Goal: Task Accomplishment & Management: Use online tool/utility

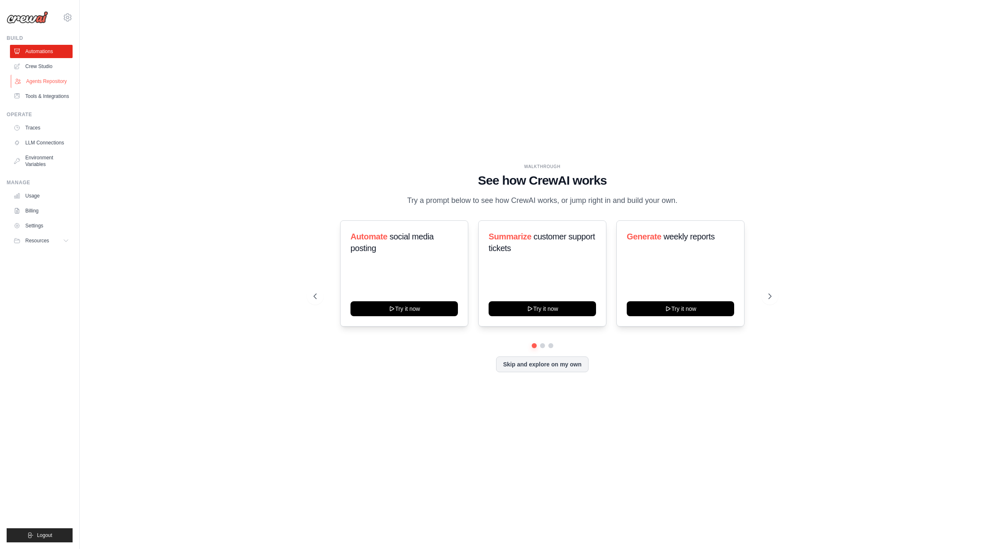
click at [51, 84] on link "Agents Repository" at bounding box center [42, 81] width 63 height 13
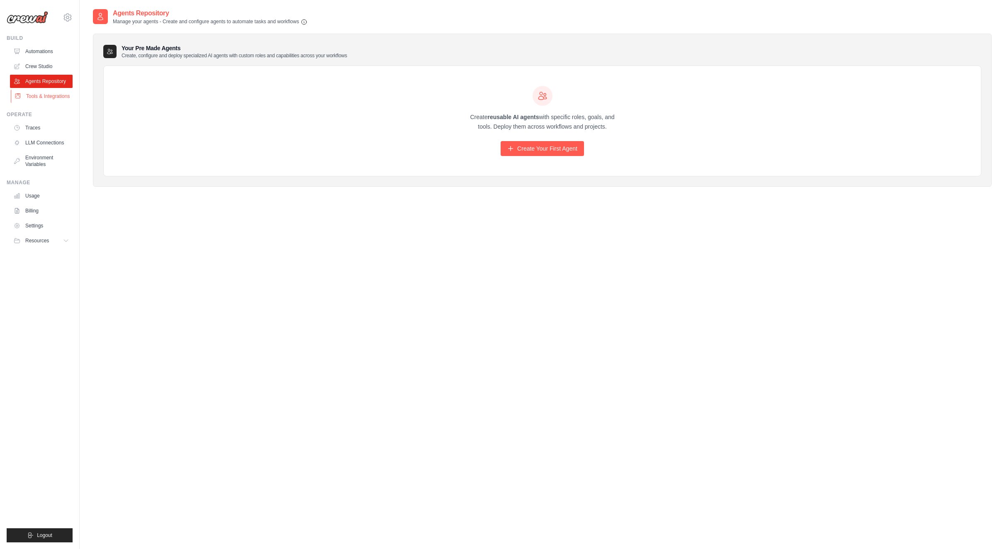
click at [39, 103] on link "Tools & Integrations" at bounding box center [42, 96] width 63 height 13
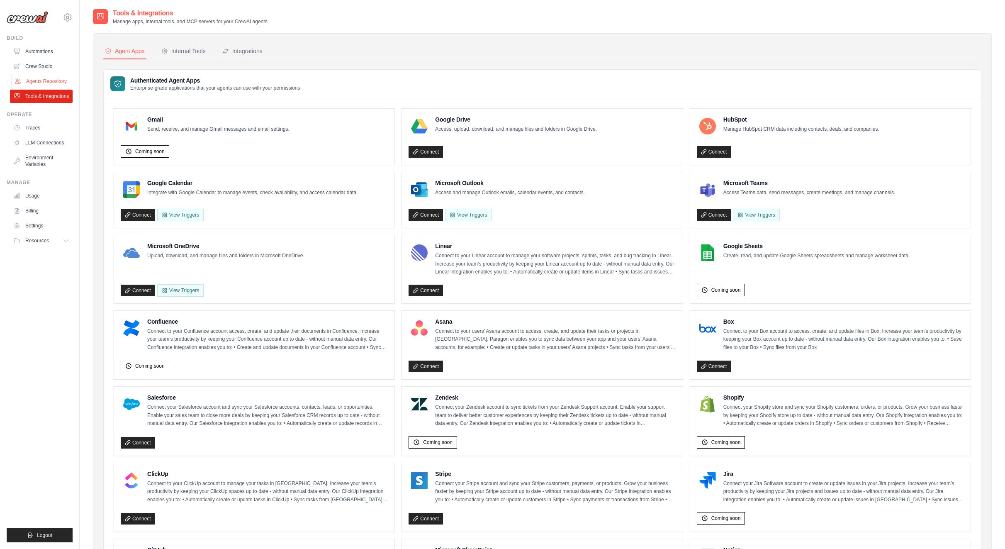
click at [46, 81] on link "Agents Repository" at bounding box center [42, 81] width 63 height 13
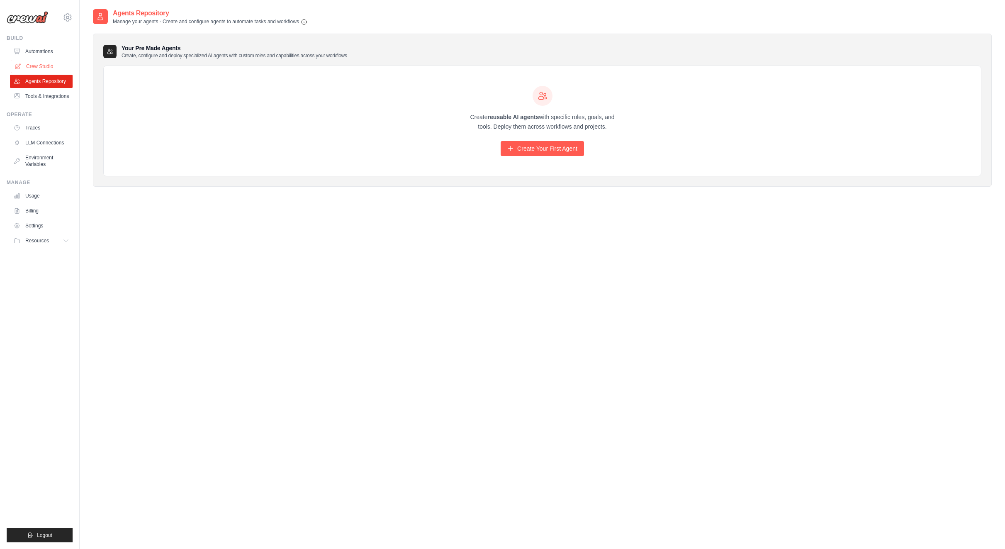
click at [41, 65] on link "Crew Studio" at bounding box center [42, 66] width 63 height 13
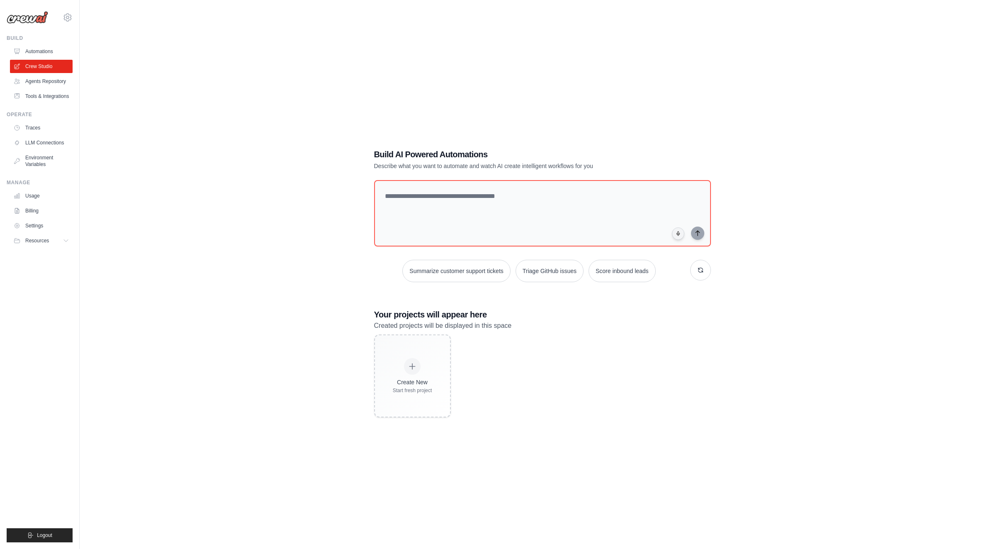
click at [459, 221] on textarea at bounding box center [542, 213] width 340 height 67
click at [40, 148] on link "LLM Connections" at bounding box center [42, 142] width 63 height 13
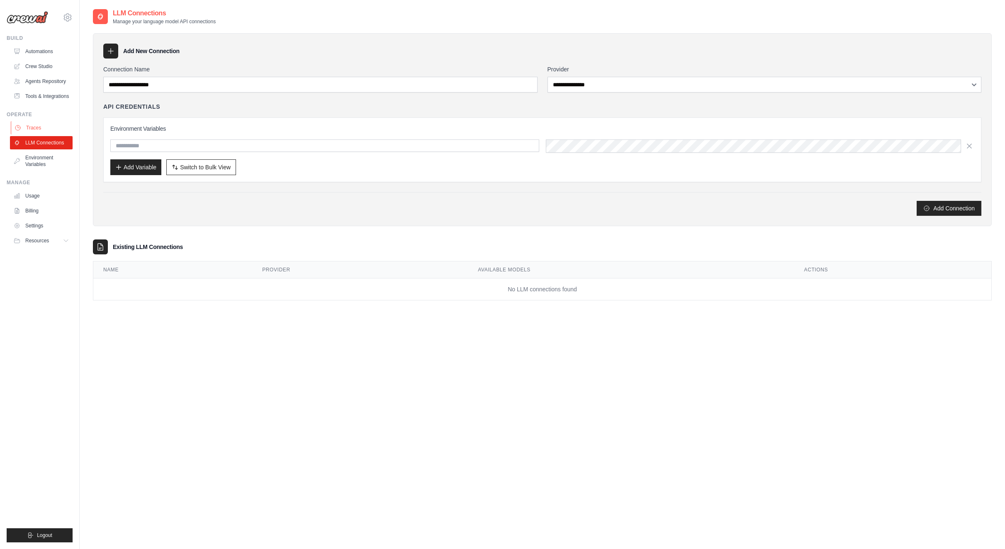
click at [28, 134] on link "Traces" at bounding box center [42, 127] width 63 height 13
click at [45, 168] on link "Environment Variables" at bounding box center [42, 161] width 63 height 20
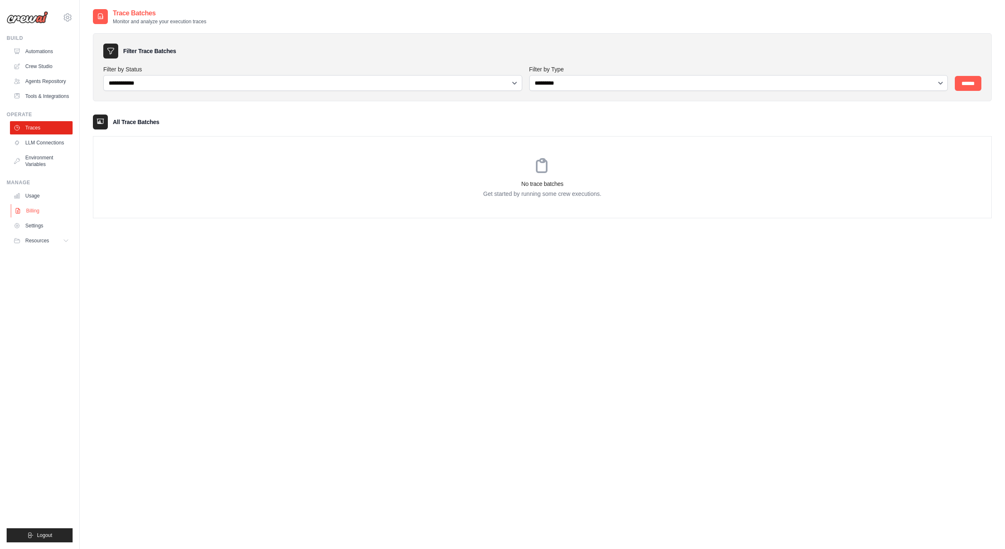
click at [32, 217] on link "Billing" at bounding box center [42, 210] width 63 height 13
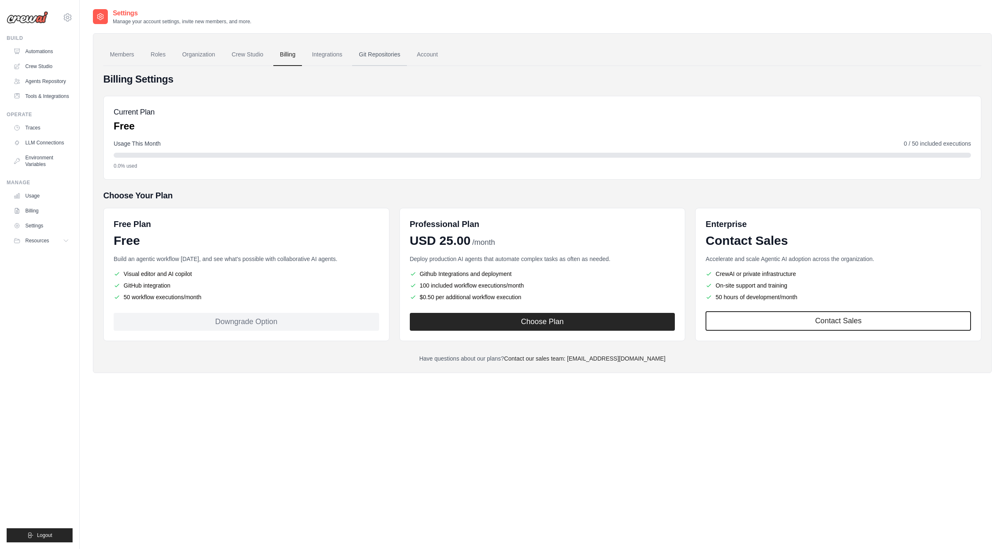
click at [394, 54] on link "Git Repositories" at bounding box center [379, 55] width 55 height 22
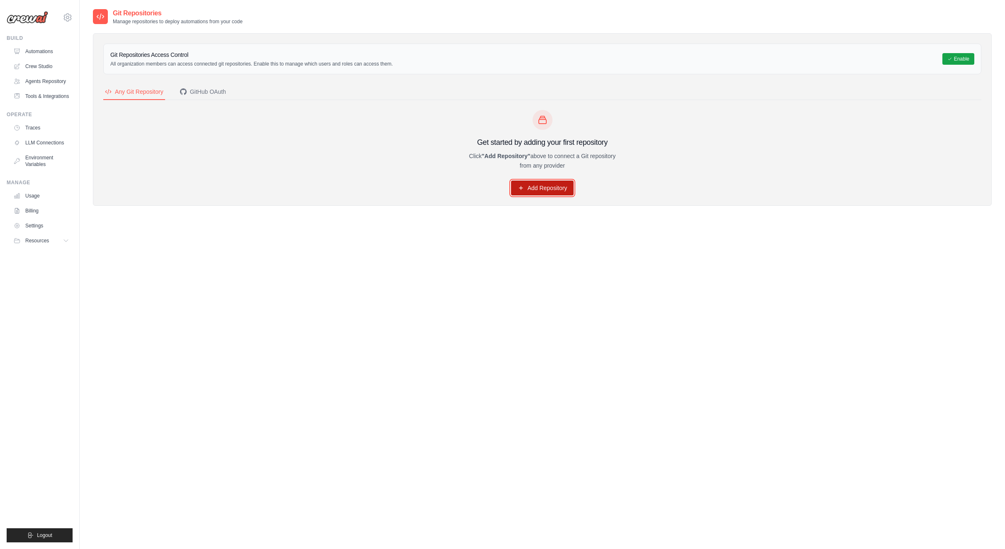
click at [527, 187] on link "Add Repository" at bounding box center [542, 187] width 63 height 15
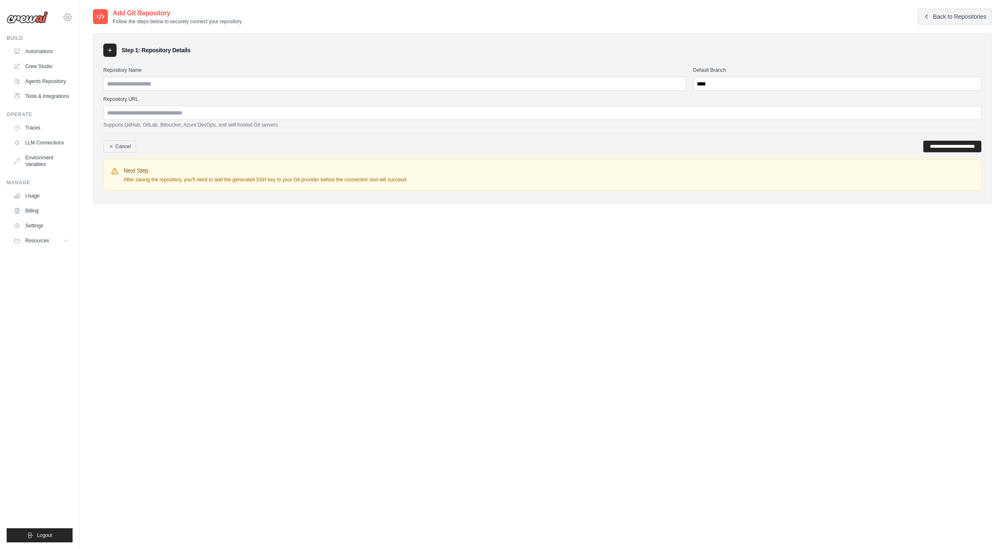
click at [67, 15] on icon at bounding box center [68, 17] width 10 height 10
click at [109, 49] on span "Settings" at bounding box center [103, 51] width 66 height 8
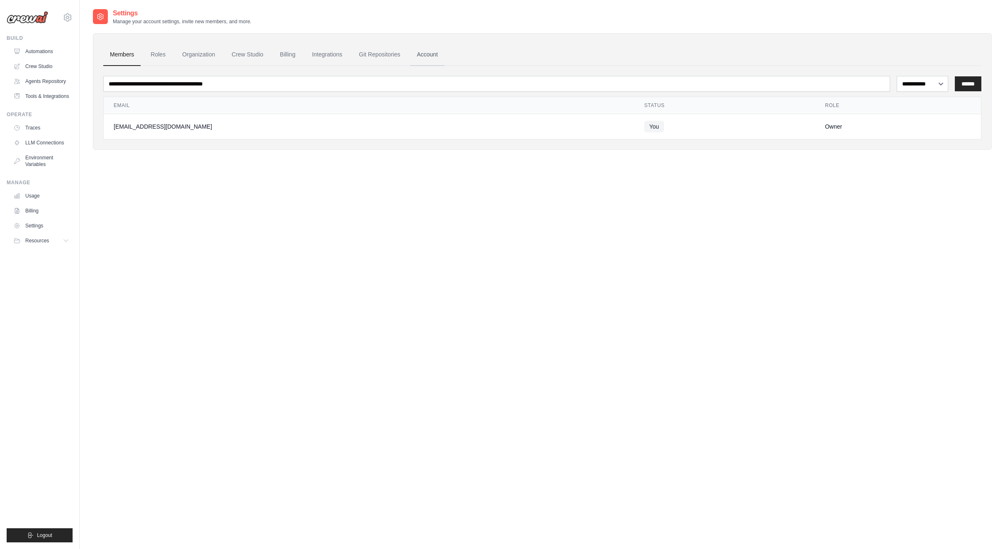
click at [435, 56] on link "Account" at bounding box center [427, 55] width 34 height 22
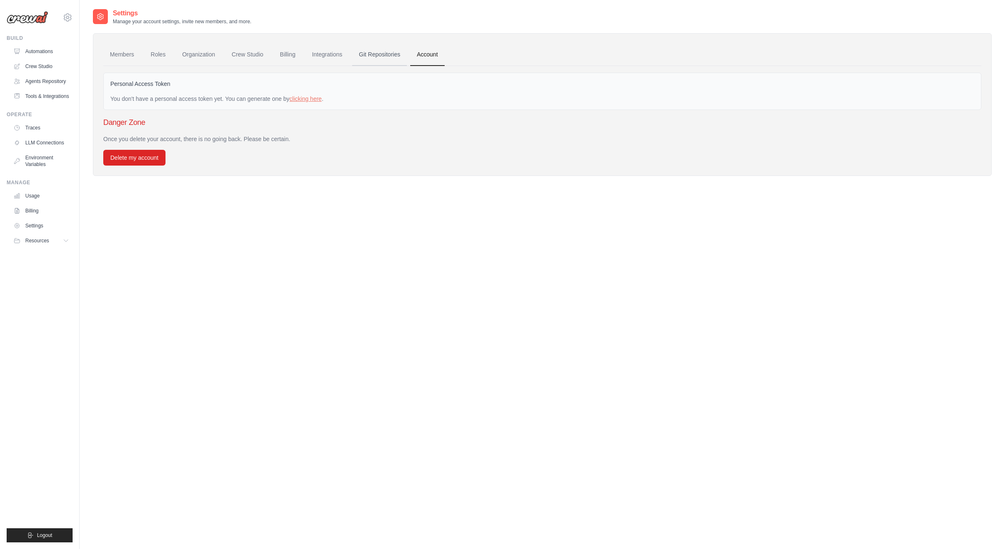
click at [392, 51] on link "Git Repositories" at bounding box center [379, 55] width 55 height 22
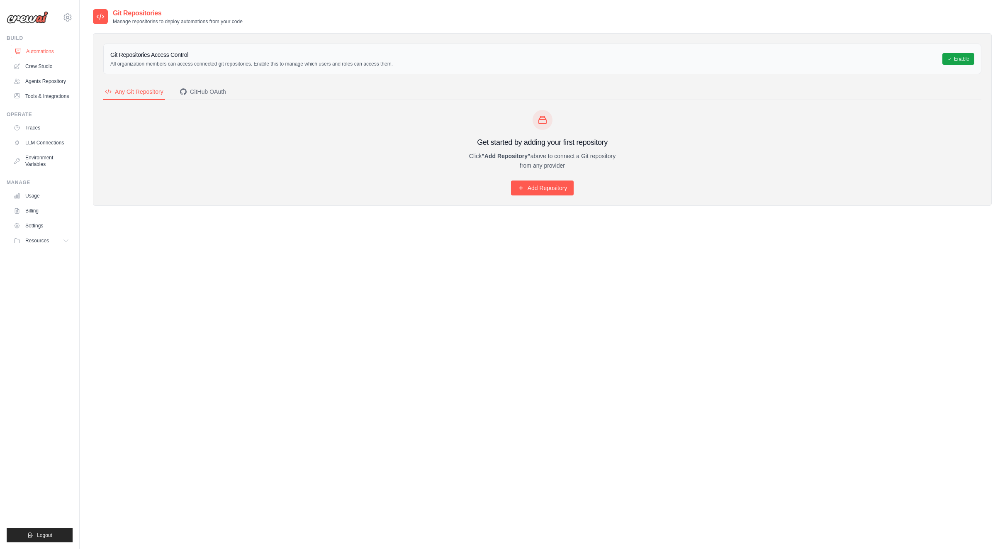
click at [45, 49] on link "Automations" at bounding box center [42, 51] width 63 height 13
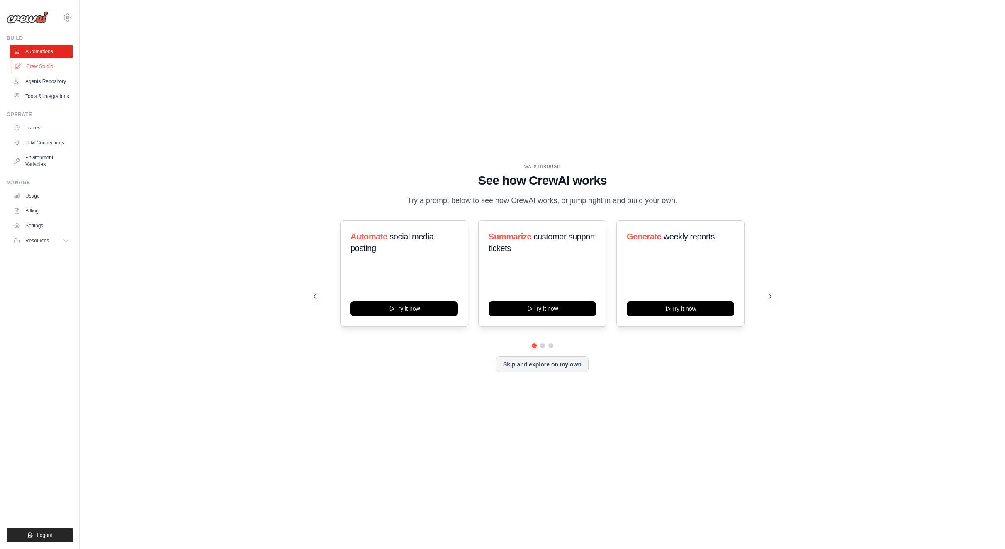
click at [55, 68] on link "Crew Studio" at bounding box center [42, 66] width 63 height 13
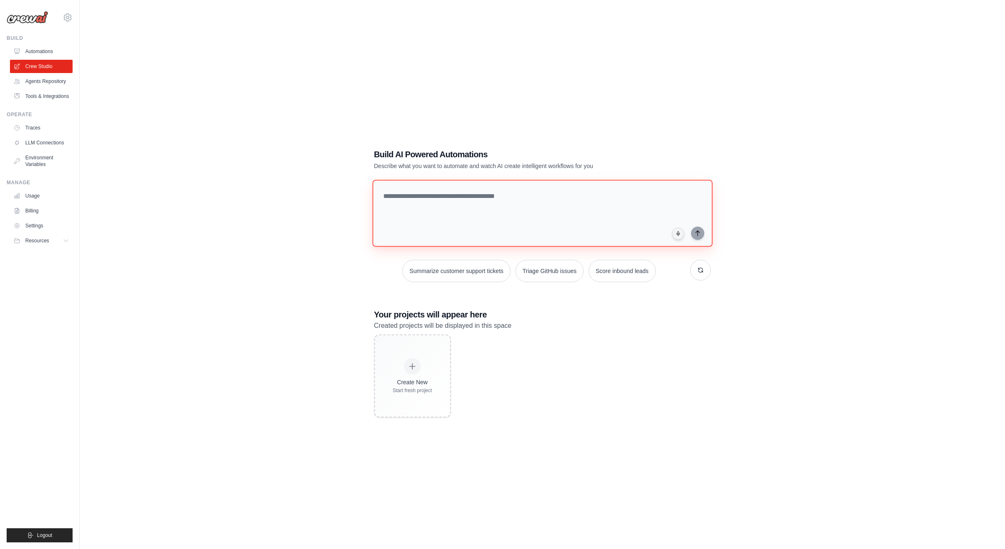
click at [474, 224] on textarea at bounding box center [542, 213] width 340 height 67
type textarea "**********"
click at [697, 232] on icon "submit" at bounding box center [697, 232] width 7 height 7
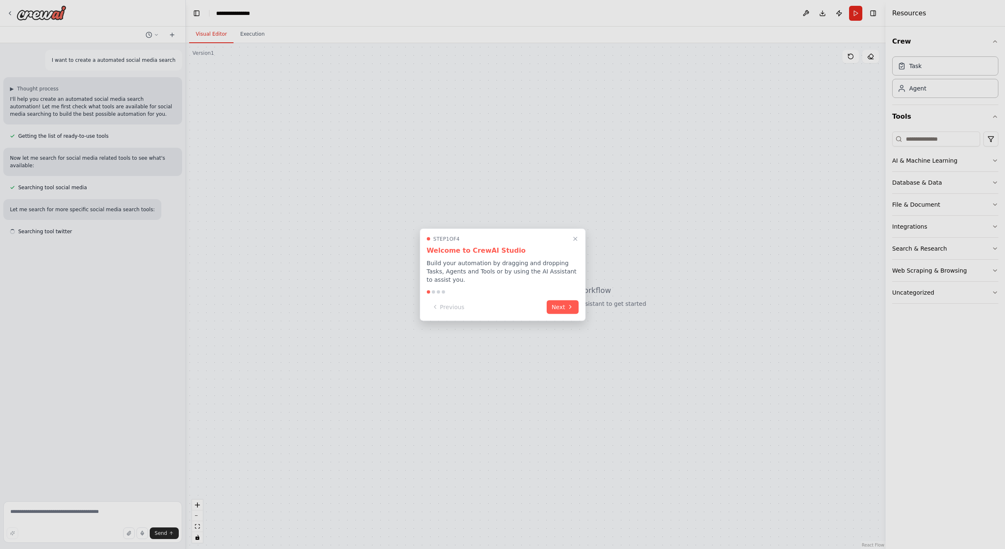
drag, startPoint x: 557, startPoint y: 299, endPoint x: 547, endPoint y: 313, distance: 17.5
click at [557, 311] on div "Step 1 of 4 Welcome to CrewAI Studio Build your automation by dragging and drop…" at bounding box center [503, 274] width 166 height 92
click at [560, 300] on button "Next" at bounding box center [562, 307] width 32 height 14
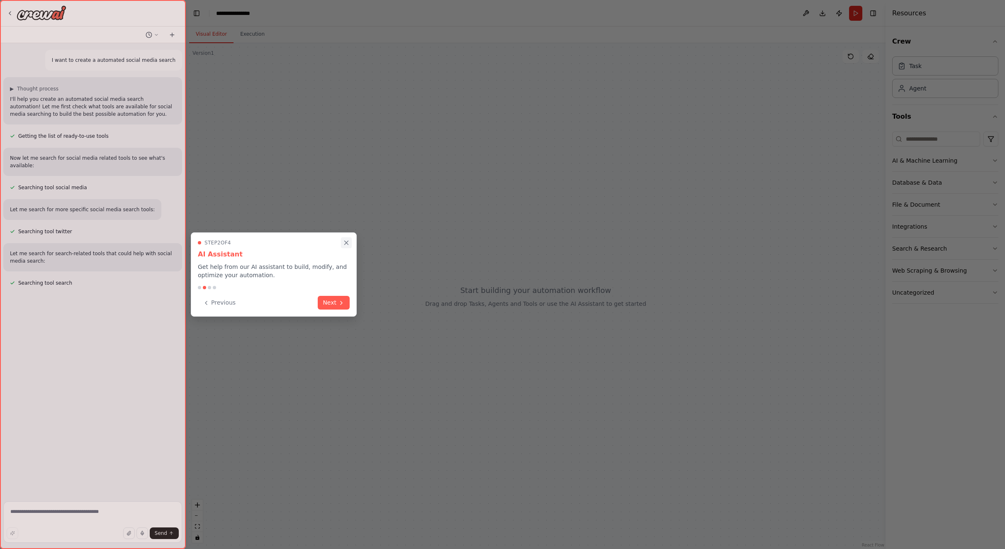
click at [347, 243] on icon "Close walkthrough" at bounding box center [345, 242] width 7 height 7
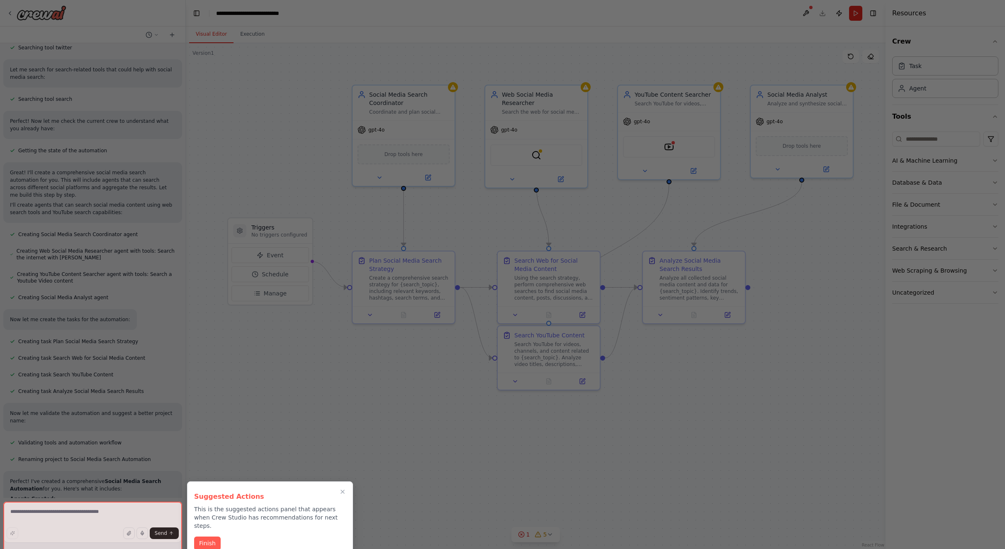
scroll to position [185, 0]
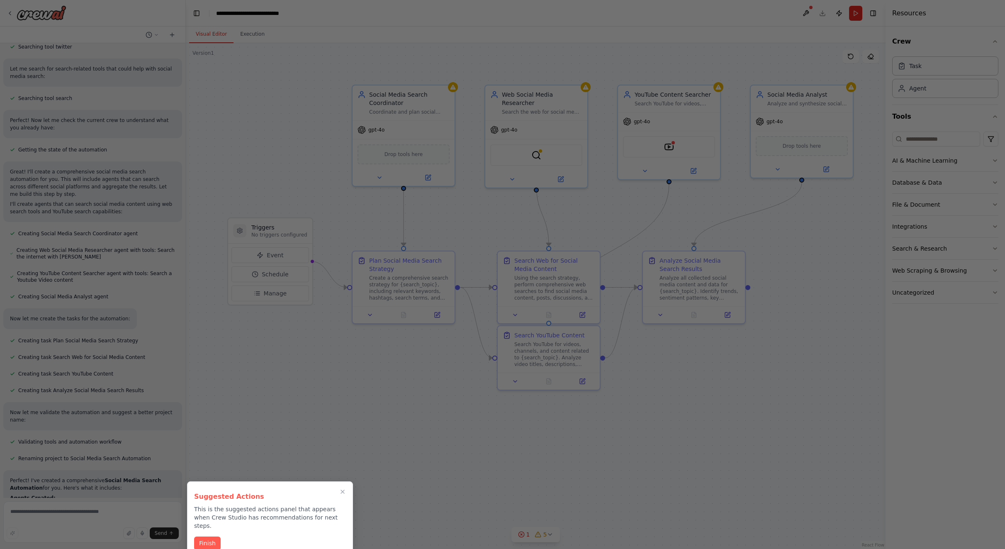
click at [213, 536] on button "Finish" at bounding box center [207, 543] width 27 height 14
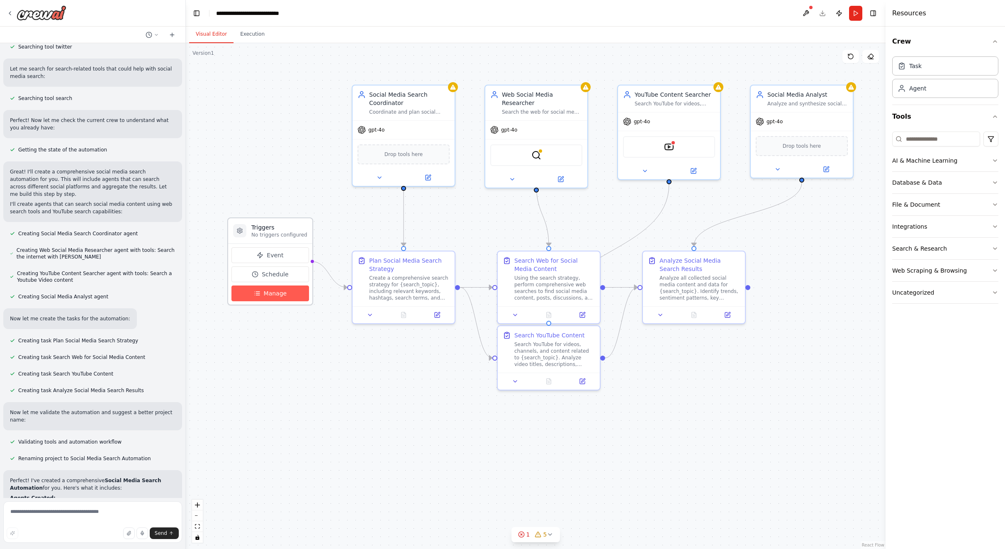
click at [284, 295] on span "Manage" at bounding box center [275, 293] width 23 height 8
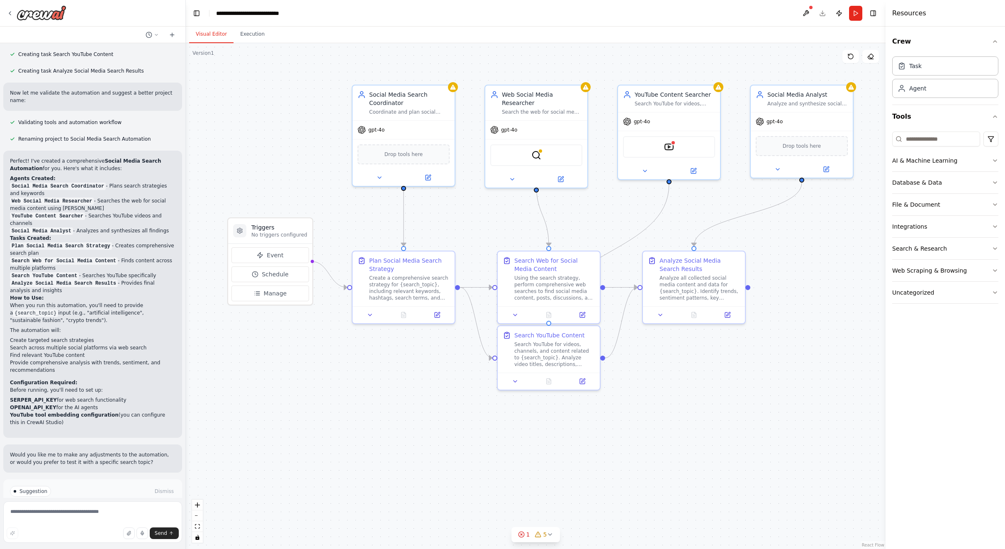
scroll to position [514, 0]
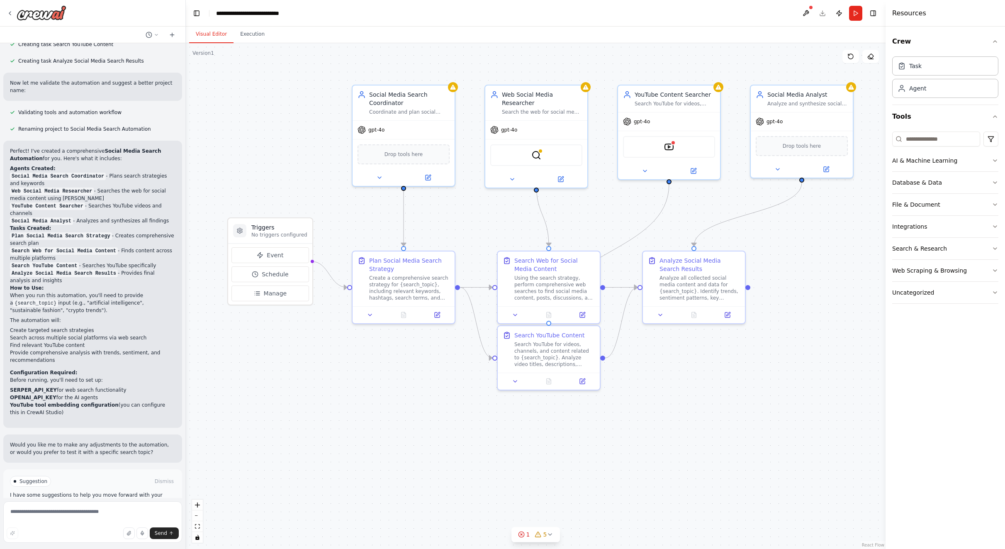
drag, startPoint x: 107, startPoint y: 487, endPoint x: 110, endPoint y: 484, distance: 4.4
click at [107, 486] on div "Suggestion Dismiss I have some suggestions to help you move forward with your a…" at bounding box center [92, 499] width 179 height 61
click at [110, 510] on button "Run Automation" at bounding box center [92, 516] width 165 height 13
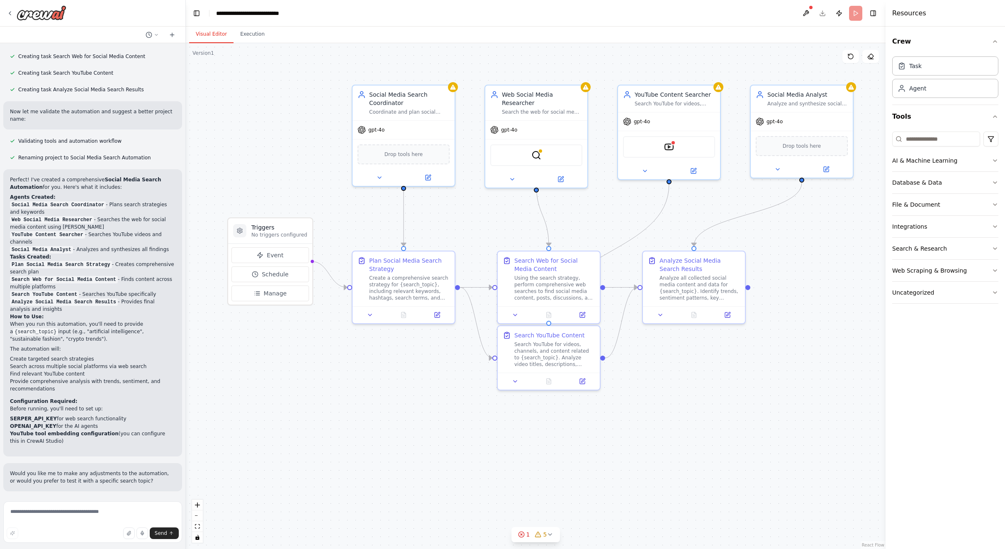
scroll to position [453, 0]
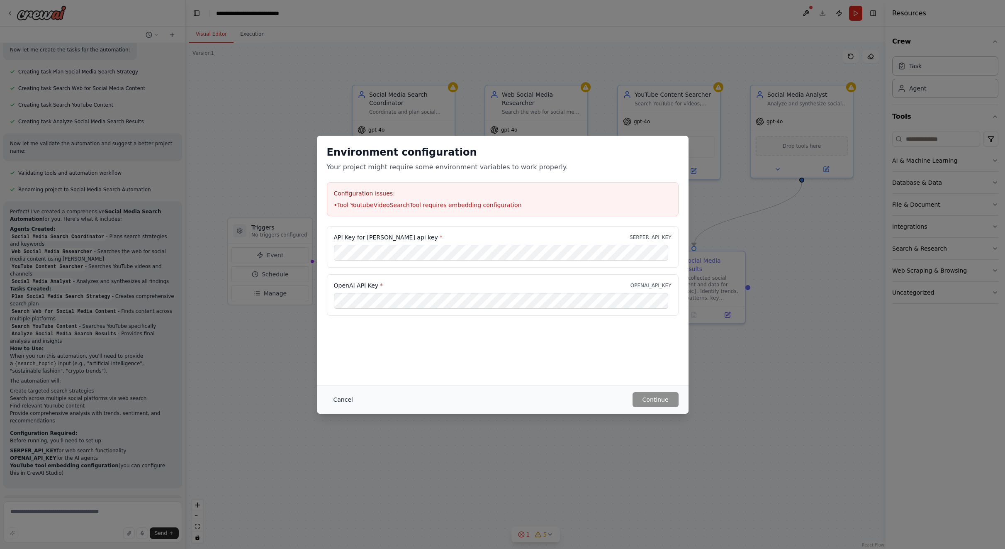
click at [351, 399] on button "Cancel" at bounding box center [343, 399] width 33 height 15
